Goal: Book appointment/travel/reservation: Book appointment/travel/reservation

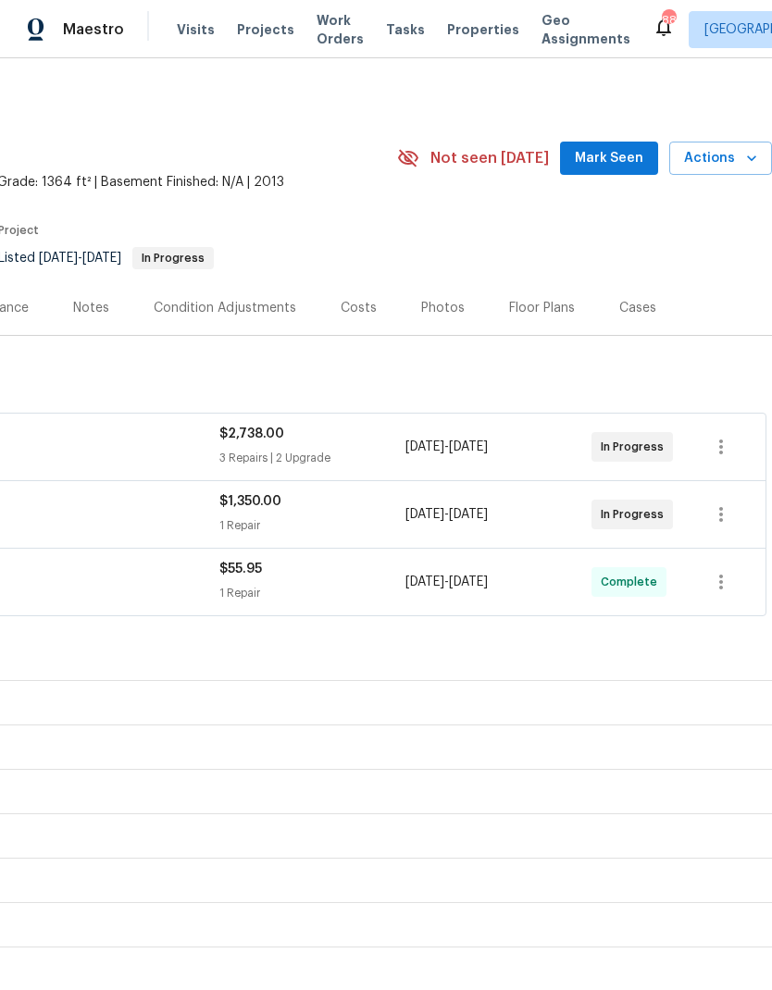
scroll to position [0, 274]
click at [723, 150] on span "Actions" at bounding box center [720, 158] width 73 height 23
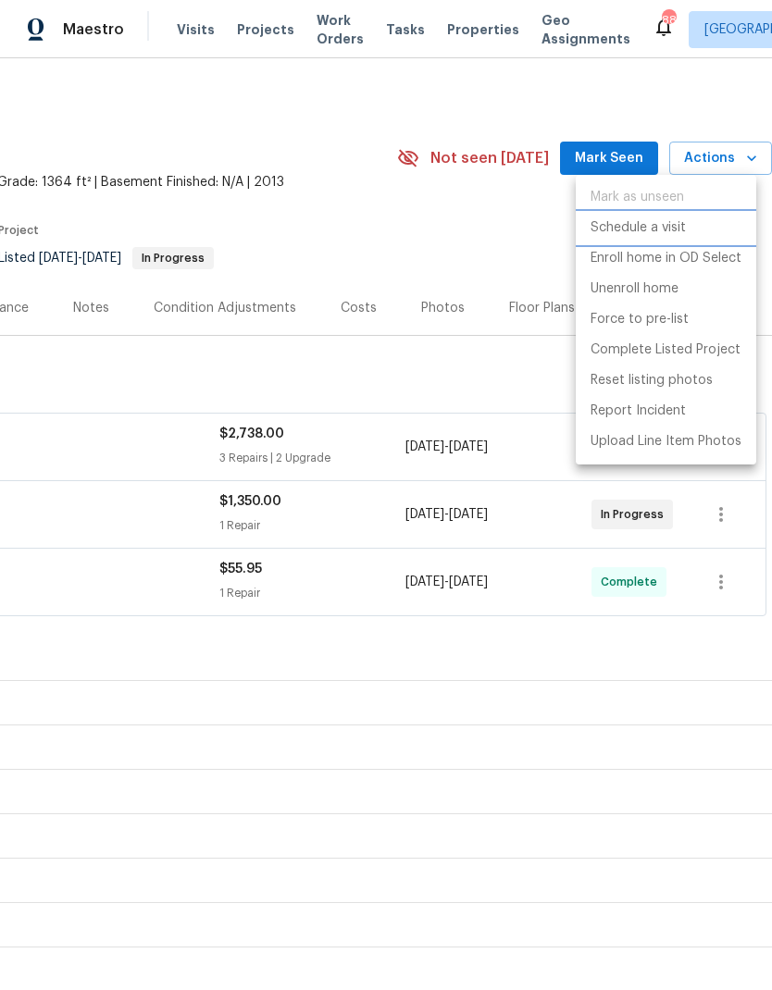
click at [681, 224] on p "Schedule a visit" at bounding box center [637, 227] width 95 height 19
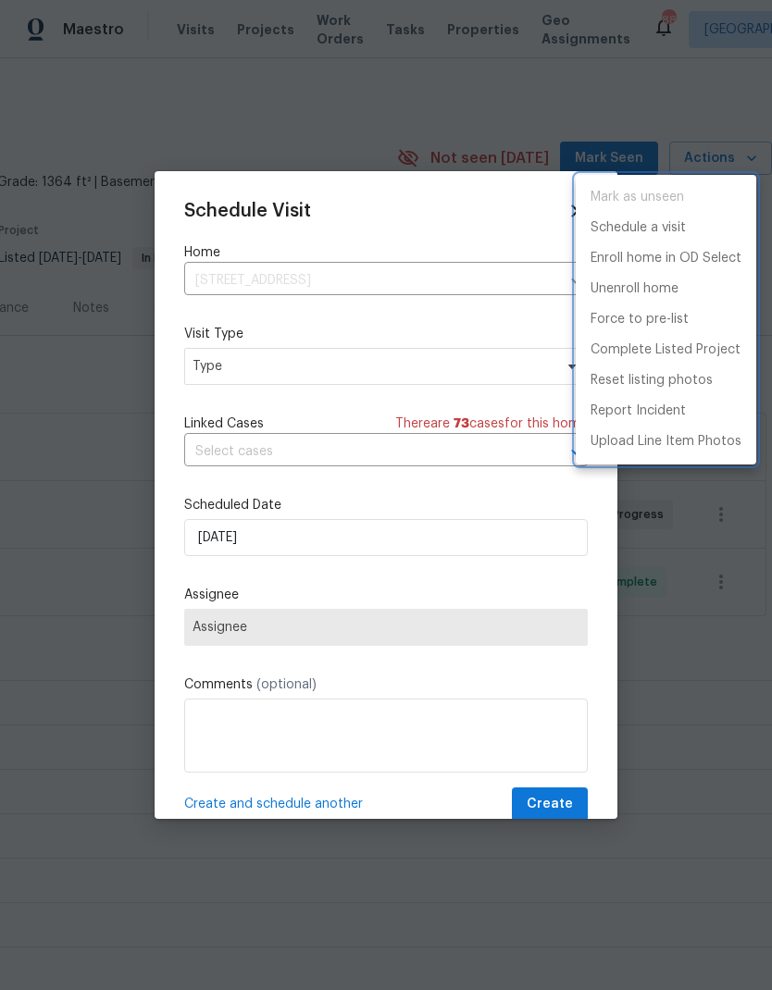
click at [378, 374] on div at bounding box center [386, 495] width 772 height 990
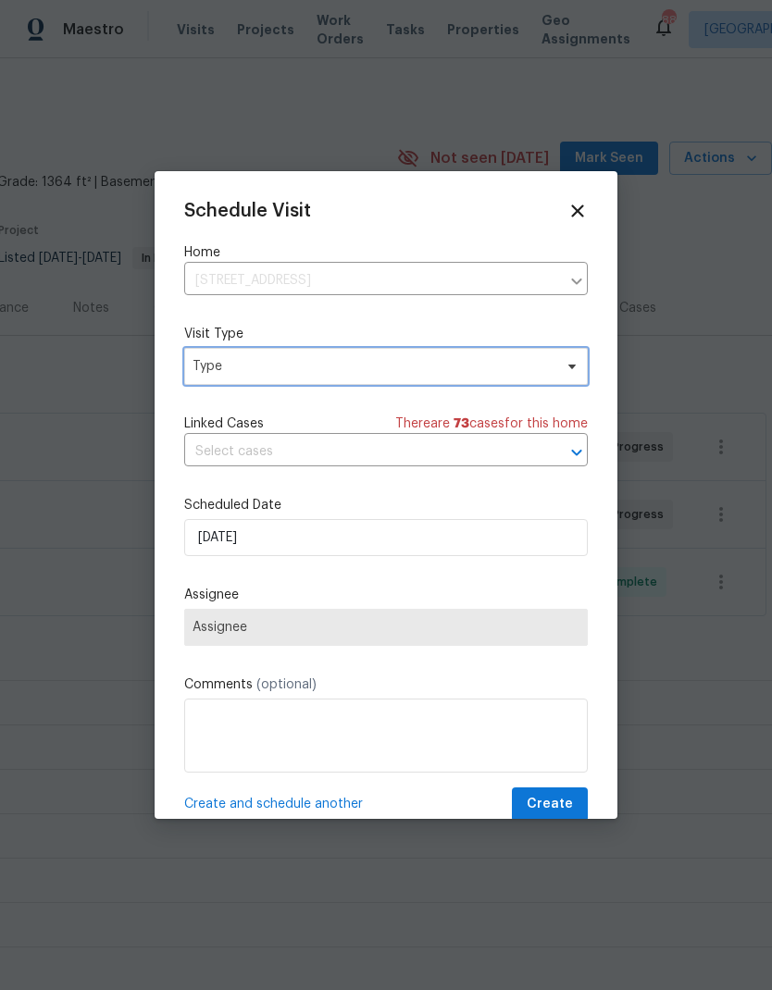
click at [393, 373] on span "Type" at bounding box center [372, 366] width 360 height 19
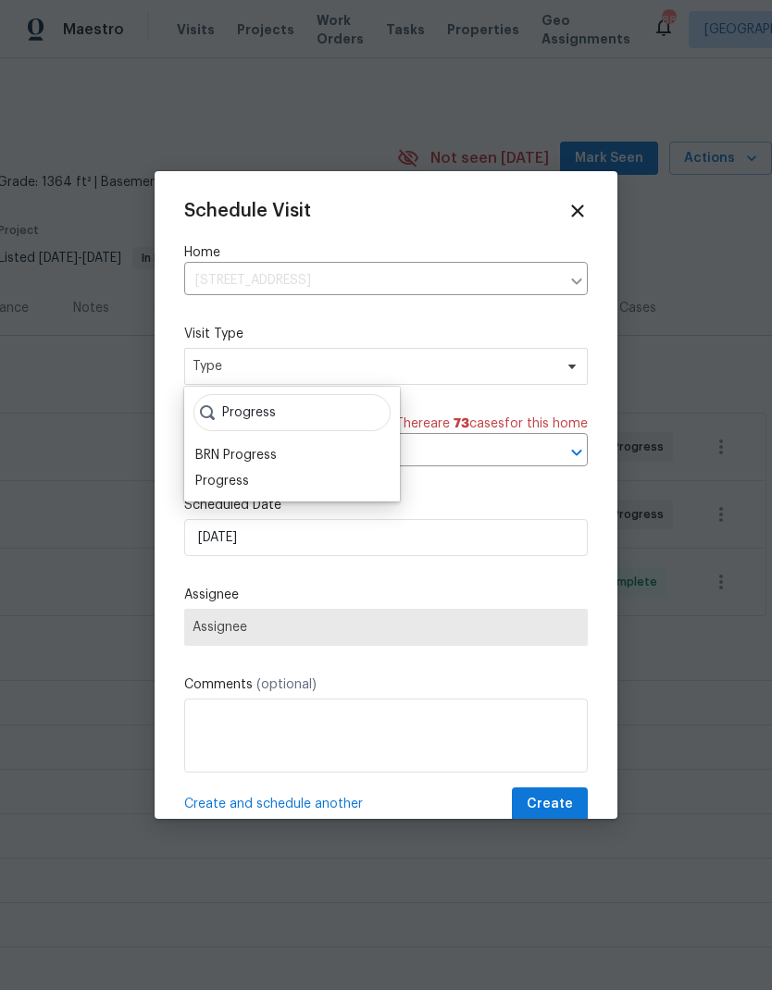
type input "Progress"
click at [256, 463] on div "BRN Progress" at bounding box center [235, 455] width 81 height 19
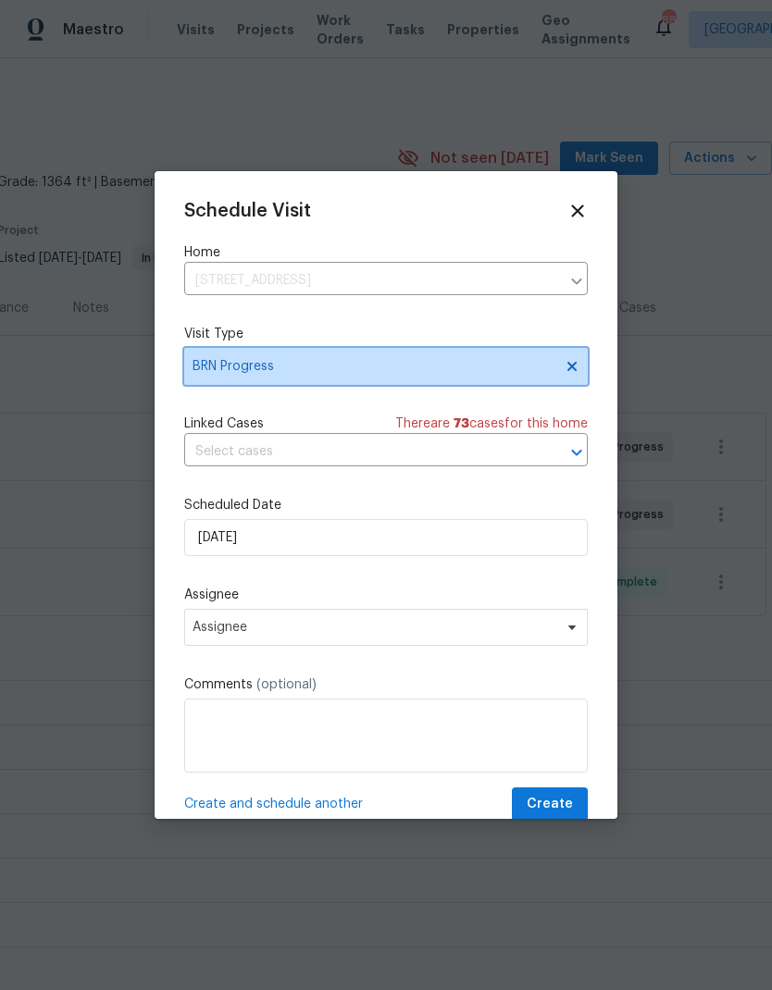
click at [571, 370] on icon at bounding box center [571, 366] width 9 height 9
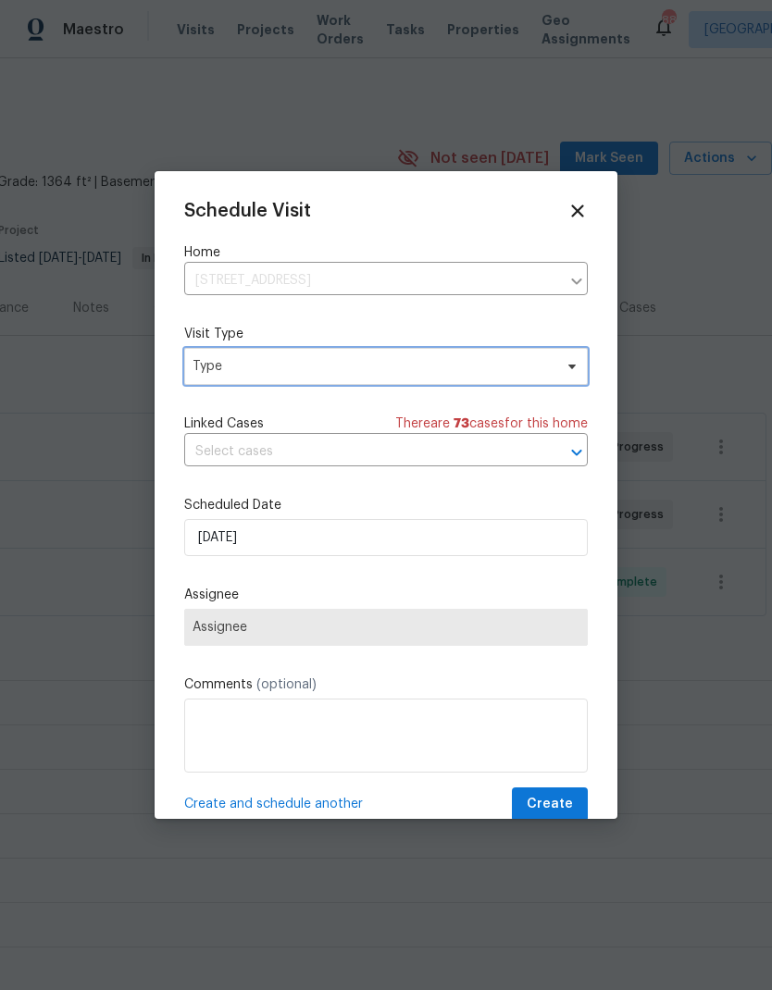
click at [504, 372] on span "Type" at bounding box center [372, 366] width 360 height 19
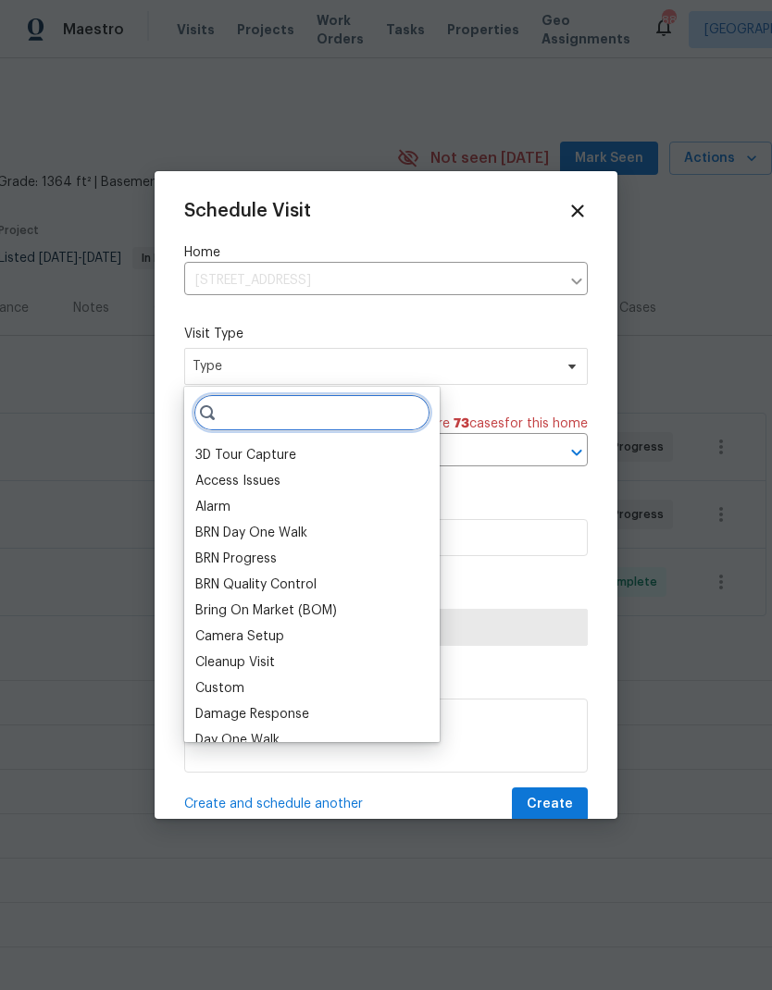
click at [364, 412] on input "search" at bounding box center [311, 412] width 237 height 37
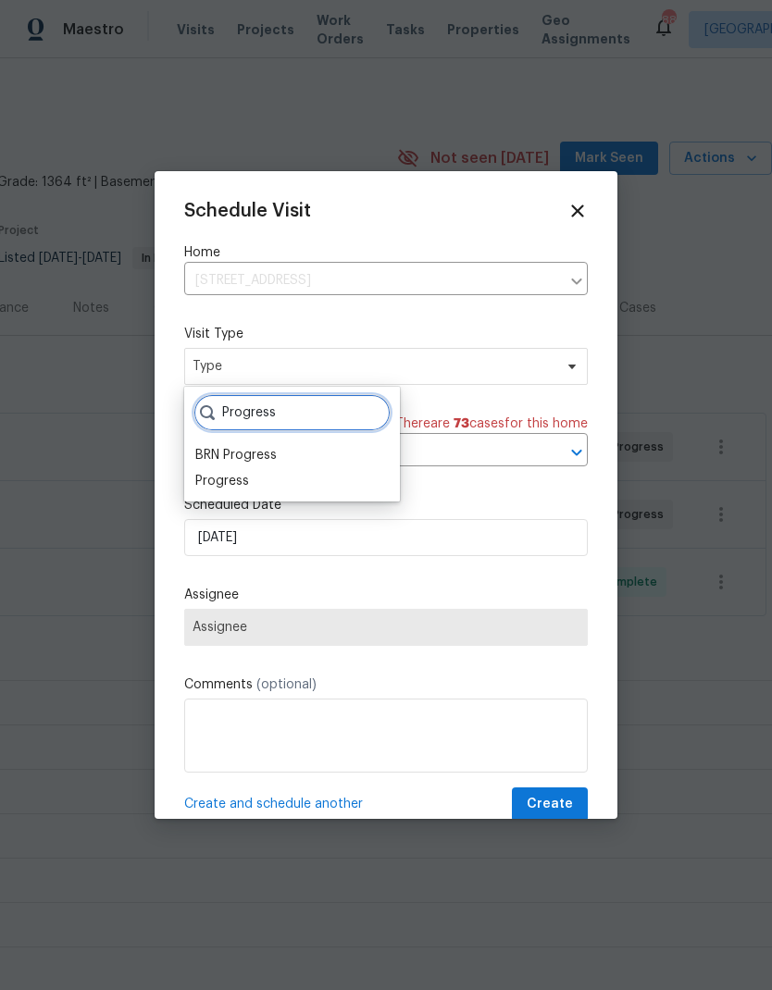
type input "Progress"
click at [227, 477] on div "Progress" at bounding box center [222, 481] width 54 height 19
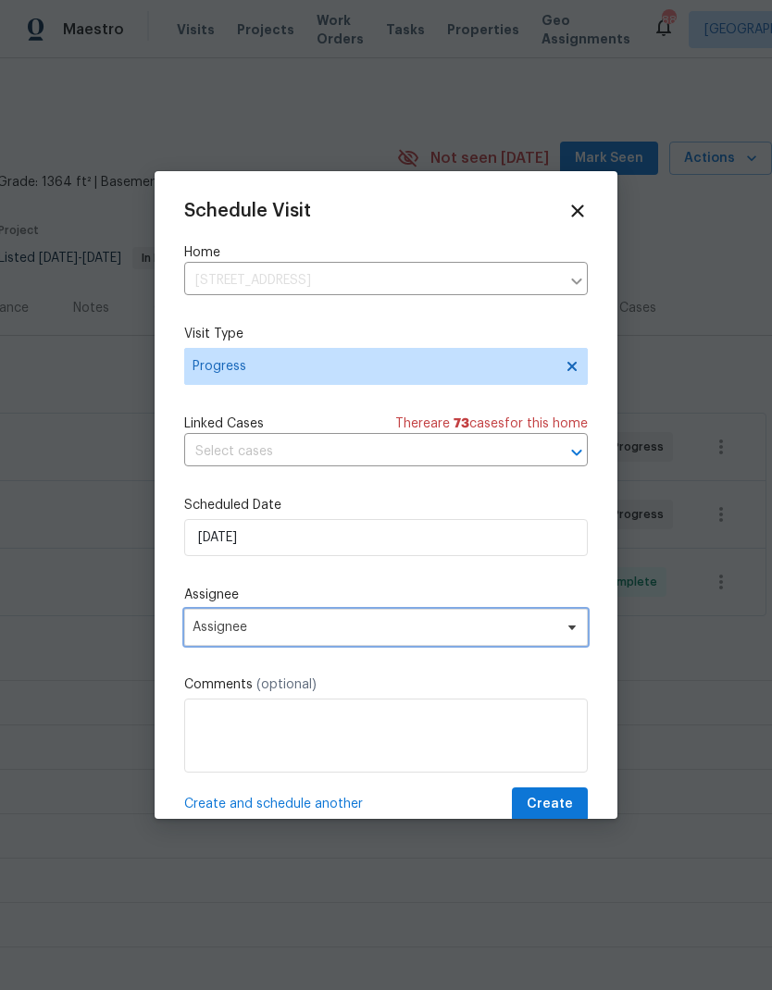
click at [337, 626] on span "Assignee" at bounding box center [373, 627] width 363 height 15
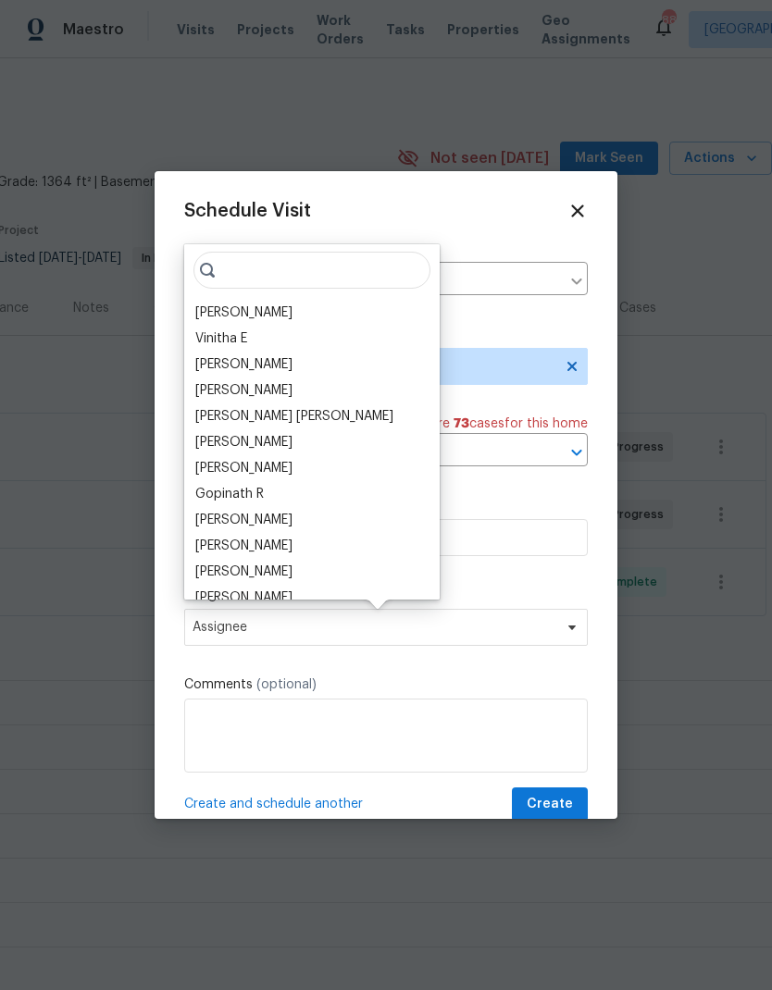
click at [285, 304] on div "[PERSON_NAME]" at bounding box center [312, 313] width 244 height 26
click at [300, 312] on div "[PERSON_NAME]" at bounding box center [312, 313] width 244 height 26
click at [247, 315] on div "[PERSON_NAME]" at bounding box center [243, 312] width 97 height 19
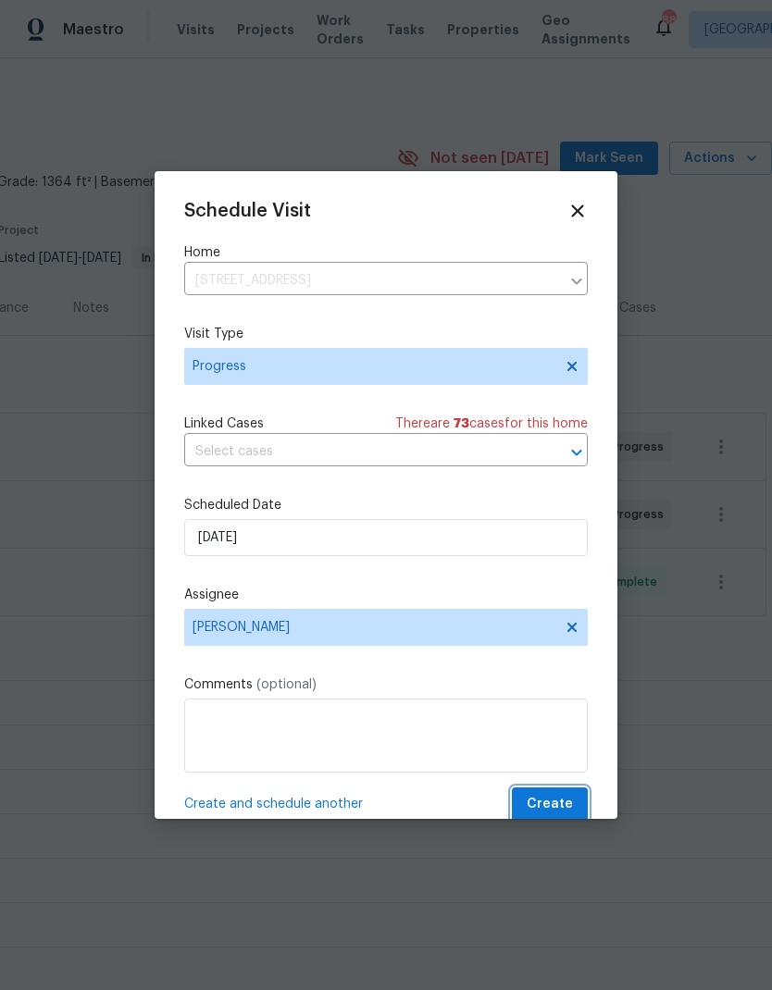
click at [543, 808] on span "Create" at bounding box center [549, 804] width 46 height 23
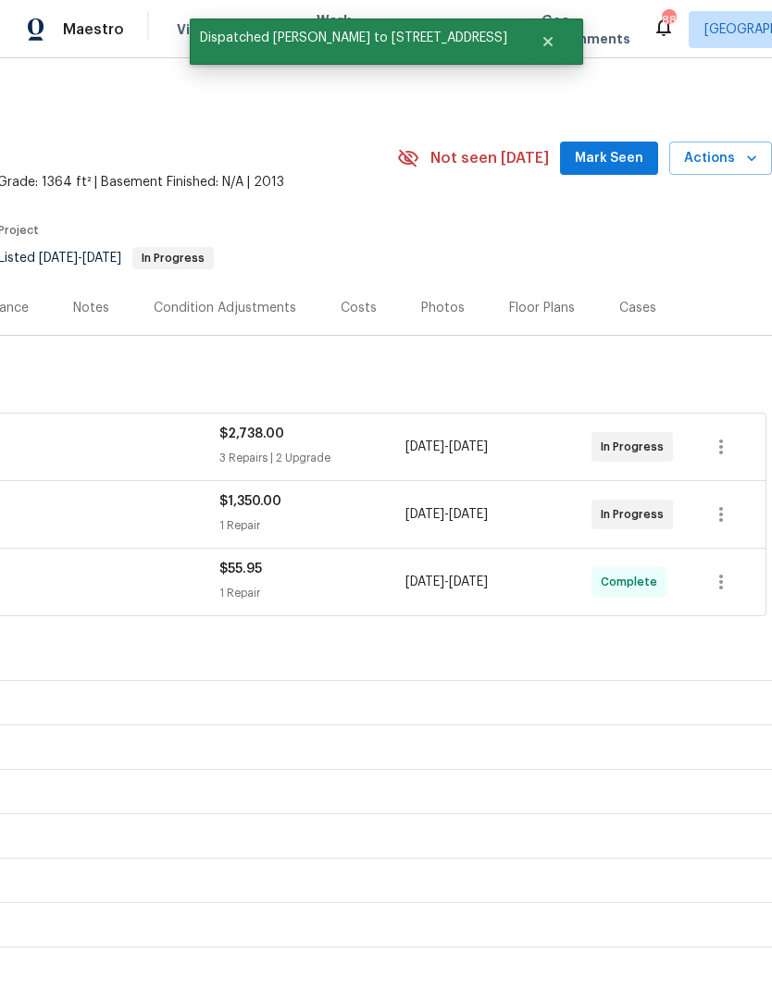
click at [633, 164] on span "Mark Seen" at bounding box center [609, 158] width 68 height 23
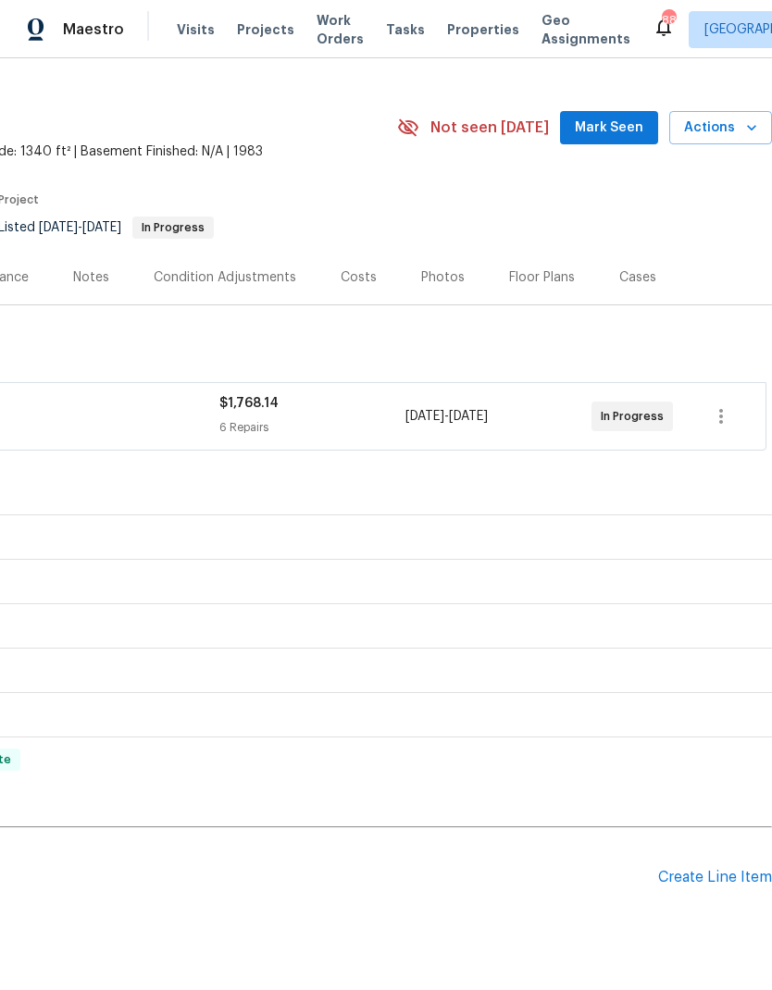
scroll to position [31, 274]
click at [621, 117] on span "Mark Seen" at bounding box center [609, 128] width 68 height 23
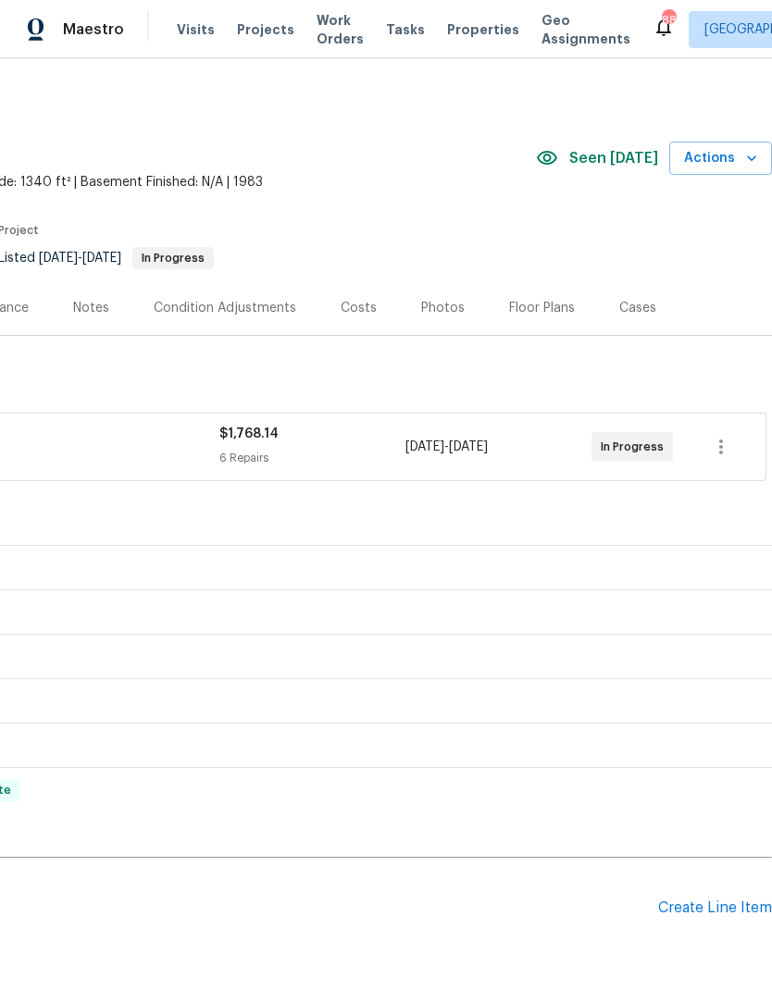
scroll to position [0, 274]
click at [742, 149] on icon "button" at bounding box center [751, 158] width 19 height 19
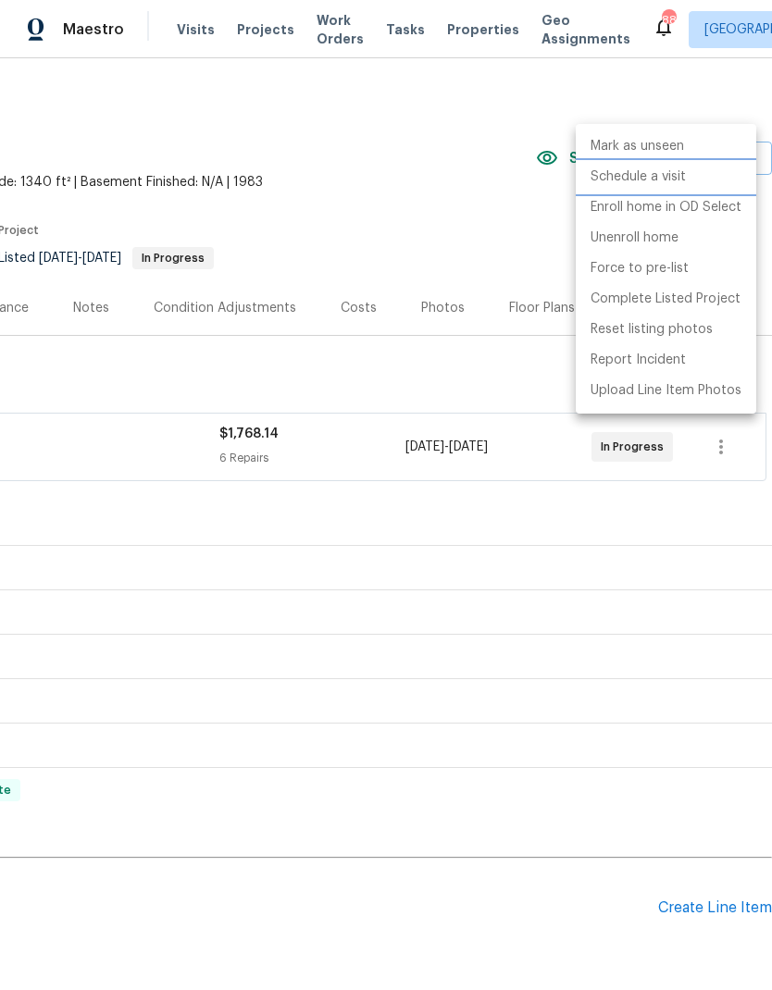
click at [669, 166] on li "Schedule a visit" at bounding box center [665, 177] width 180 height 31
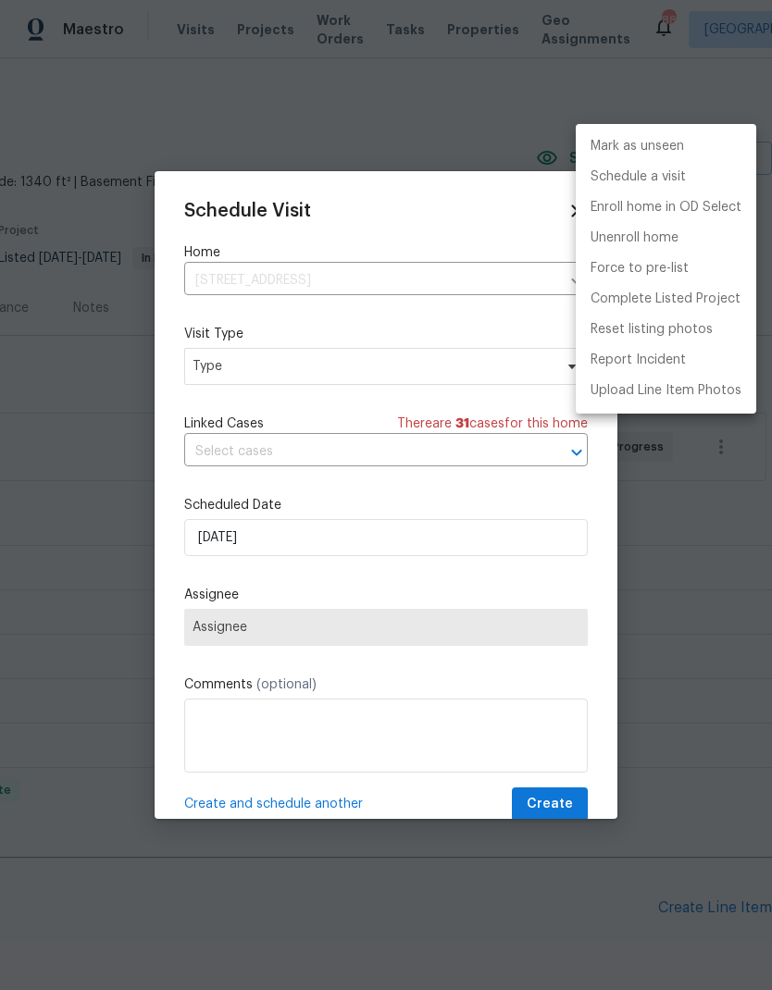
click at [435, 365] on div at bounding box center [386, 495] width 772 height 990
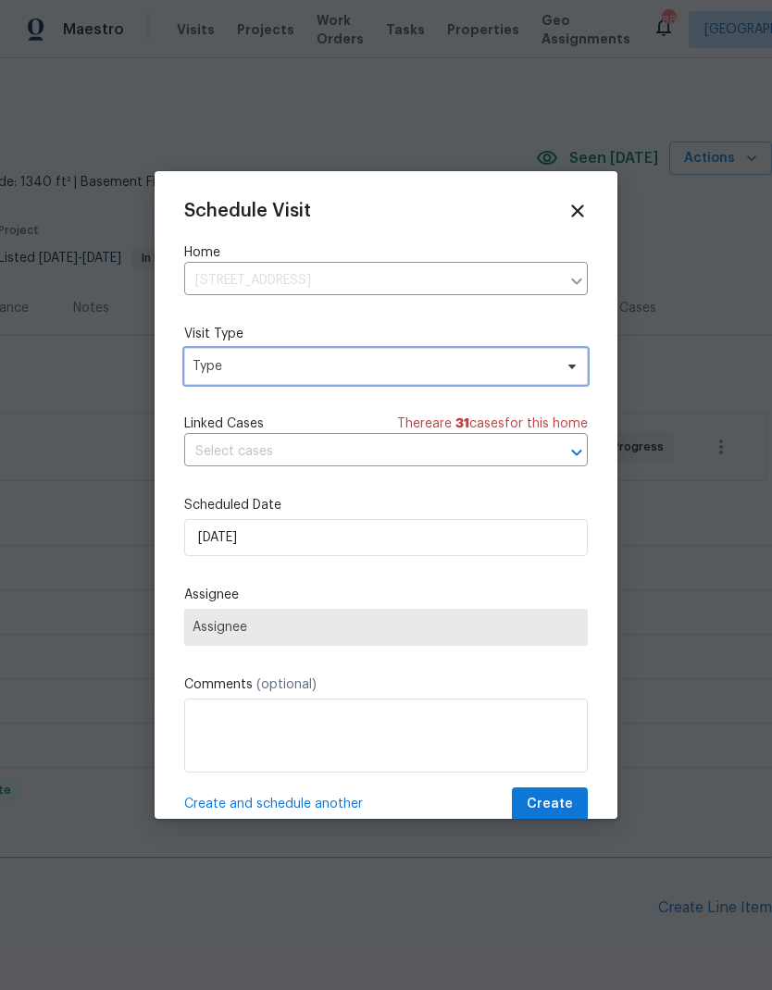
click at [363, 357] on span "Type" at bounding box center [385, 366] width 403 height 37
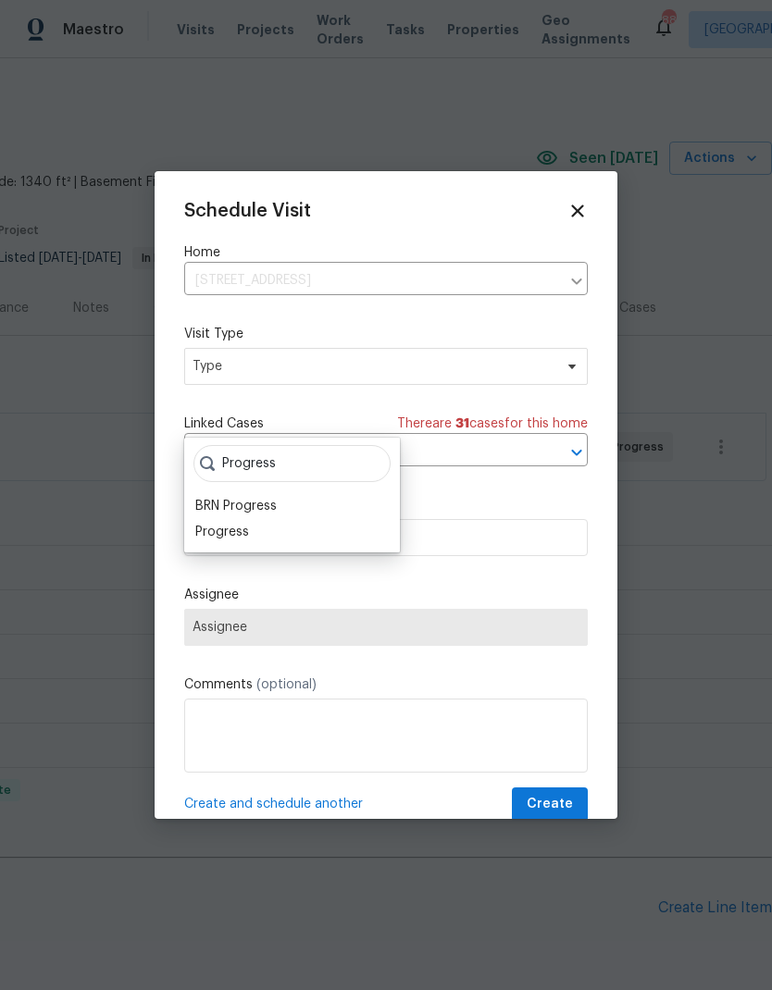
type input "Progress"
click at [245, 523] on div "Progress" at bounding box center [222, 532] width 54 height 19
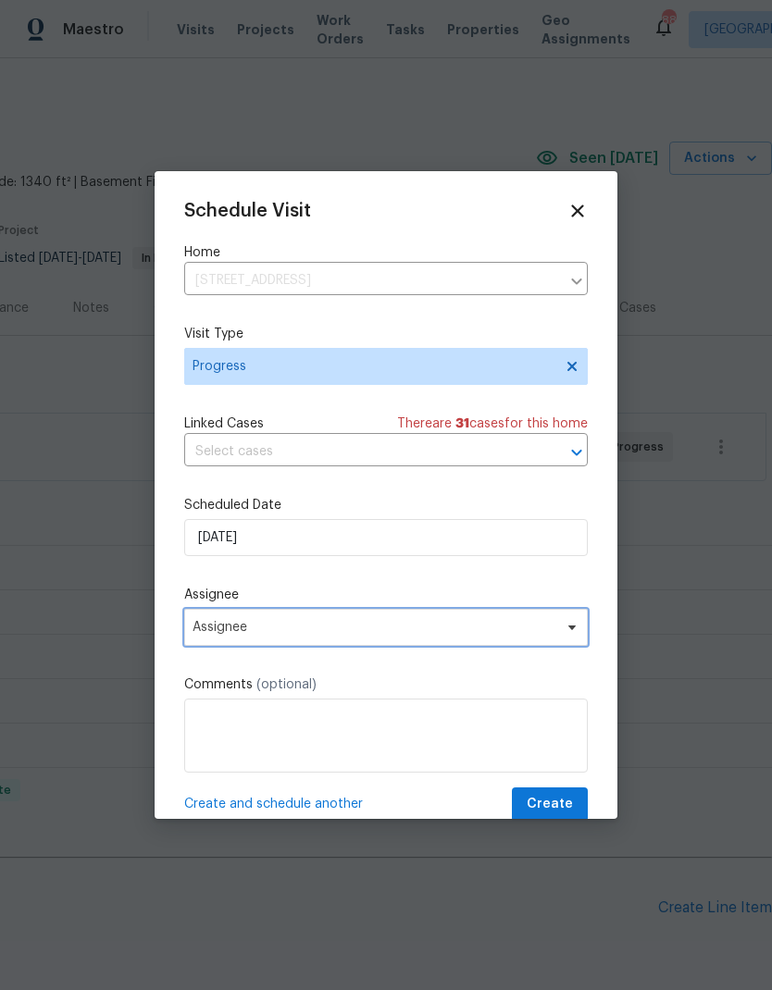
click at [368, 629] on span "Assignee" at bounding box center [373, 627] width 363 height 15
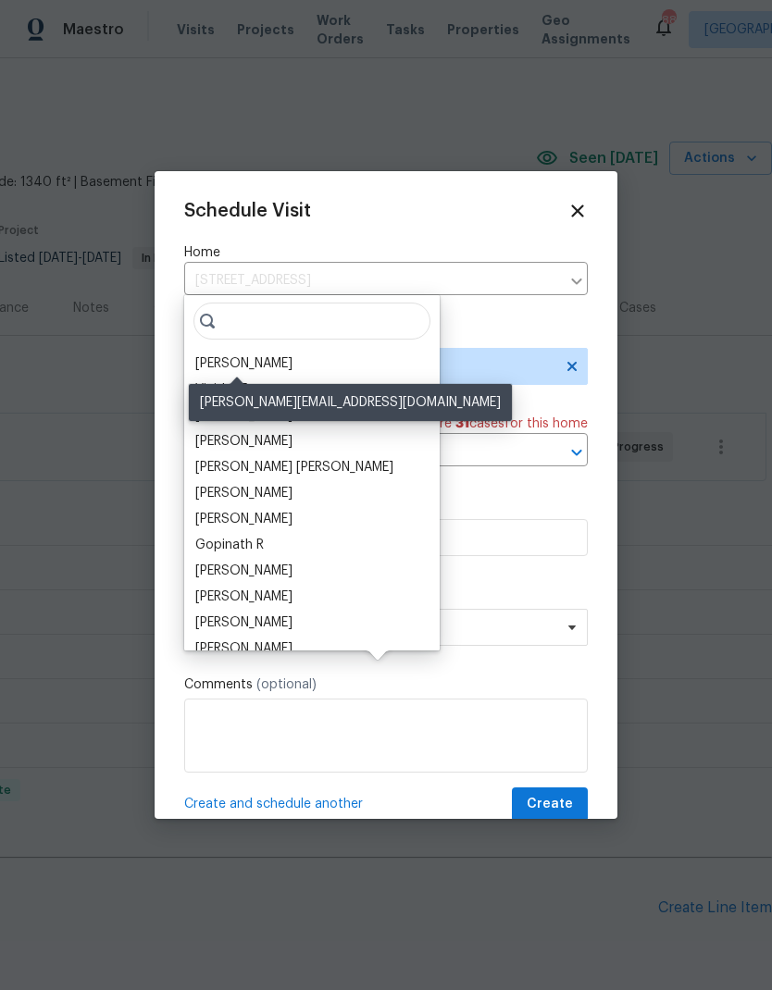
click at [262, 354] on div "[PERSON_NAME]" at bounding box center [243, 363] width 97 height 19
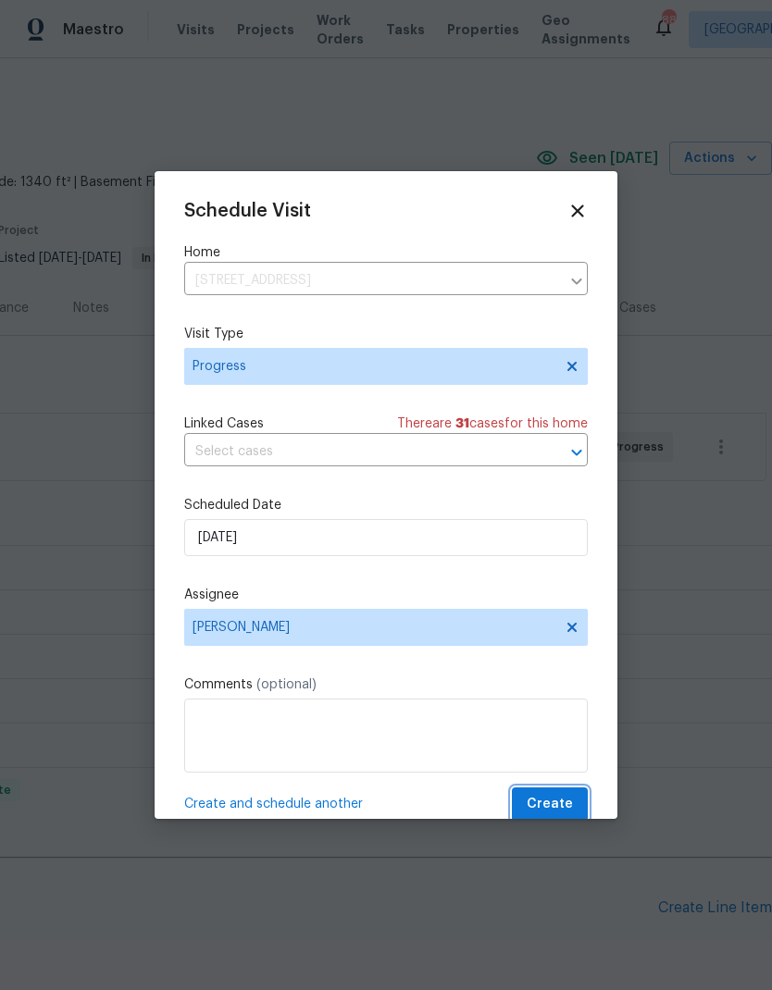
click at [555, 812] on span "Create" at bounding box center [549, 804] width 46 height 23
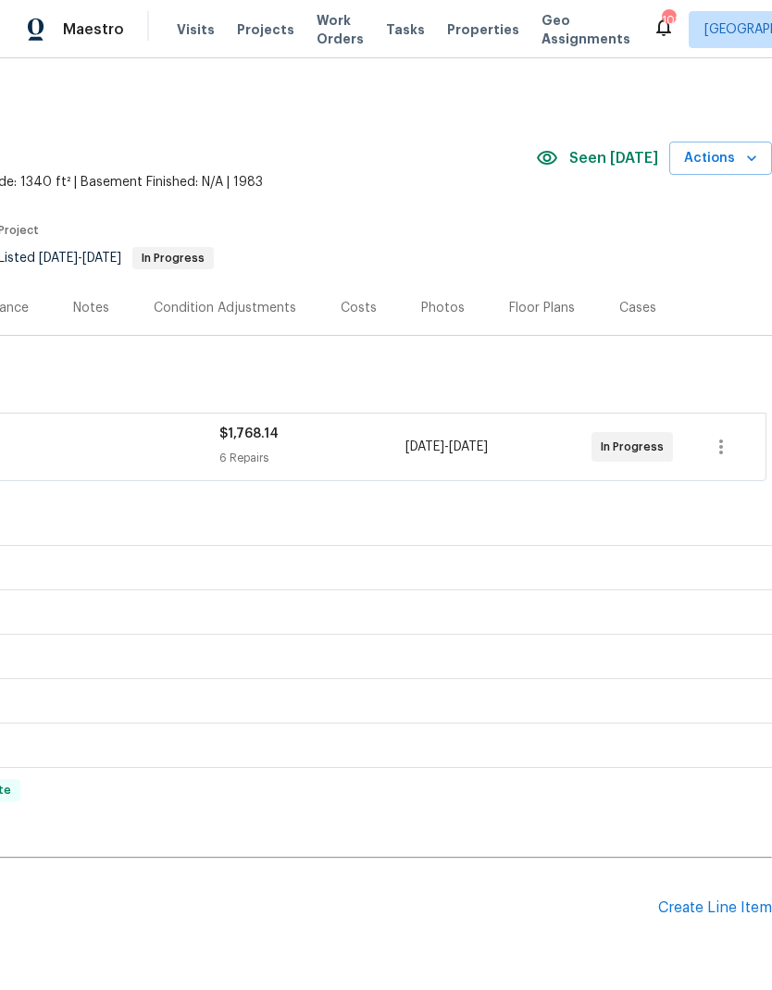
scroll to position [0, 274]
